Goal: Task Accomplishment & Management: Manage account settings

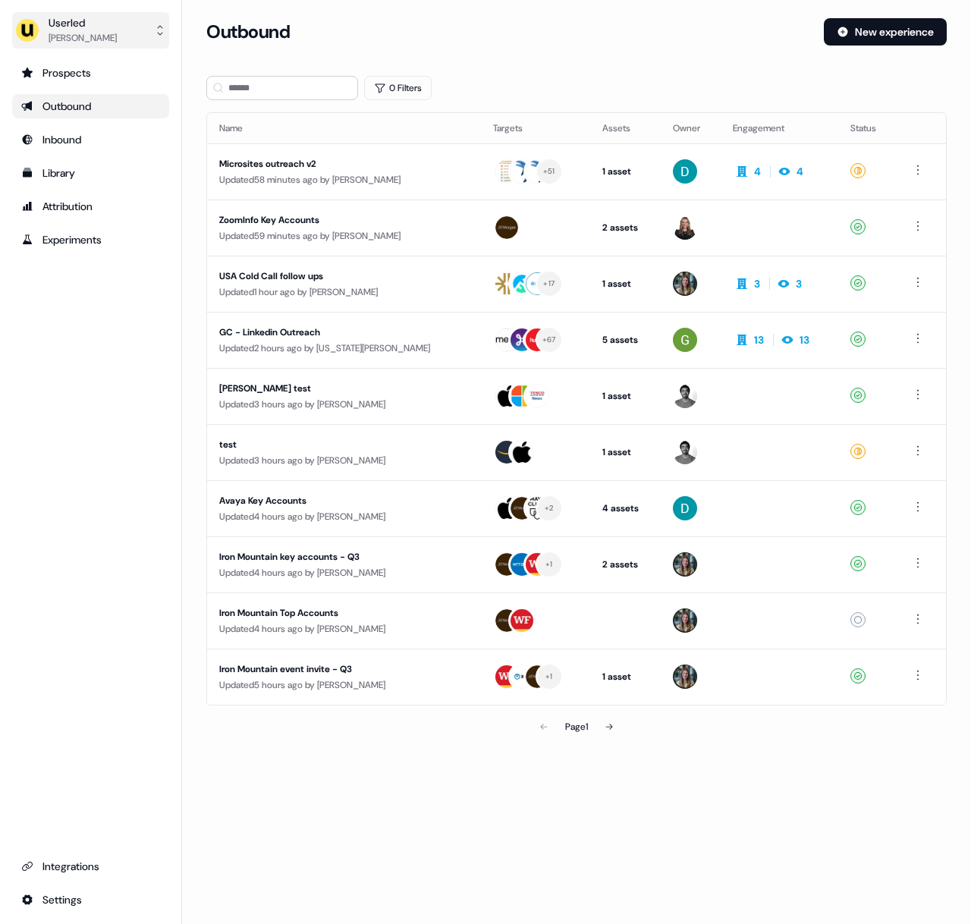
click at [29, 32] on img "side nav menu" at bounding box center [27, 30] width 24 height 24
click at [62, 72] on div "Impersonate (Admin)" at bounding box center [90, 71] width 144 height 27
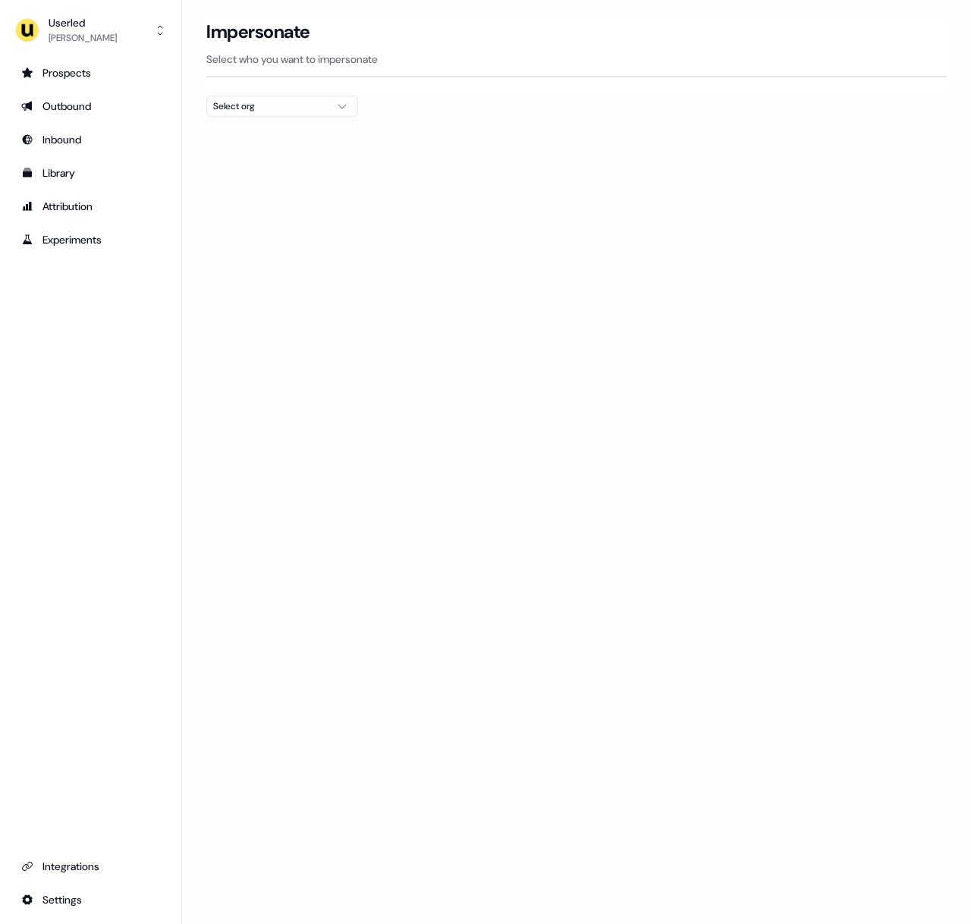
click at [262, 108] on div "Select org" at bounding box center [270, 106] width 114 height 15
type input "*****"
click at [259, 165] on div "Canva" at bounding box center [282, 161] width 150 height 24
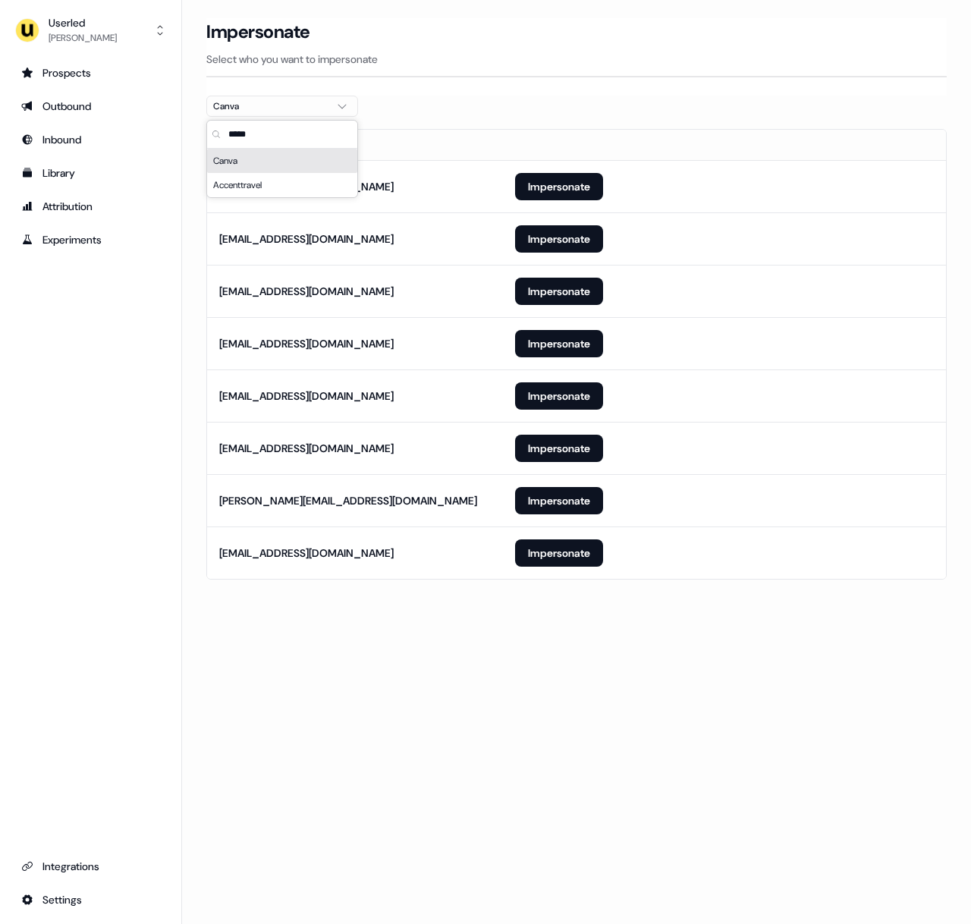
drag, startPoint x: 498, startPoint y: 118, endPoint x: 501, endPoint y: 127, distance: 9.6
click at [498, 118] on div at bounding box center [576, 123] width 740 height 12
click at [558, 557] on button "Impersonate" at bounding box center [559, 552] width 88 height 27
